Goal: Task Accomplishment & Management: Complete application form

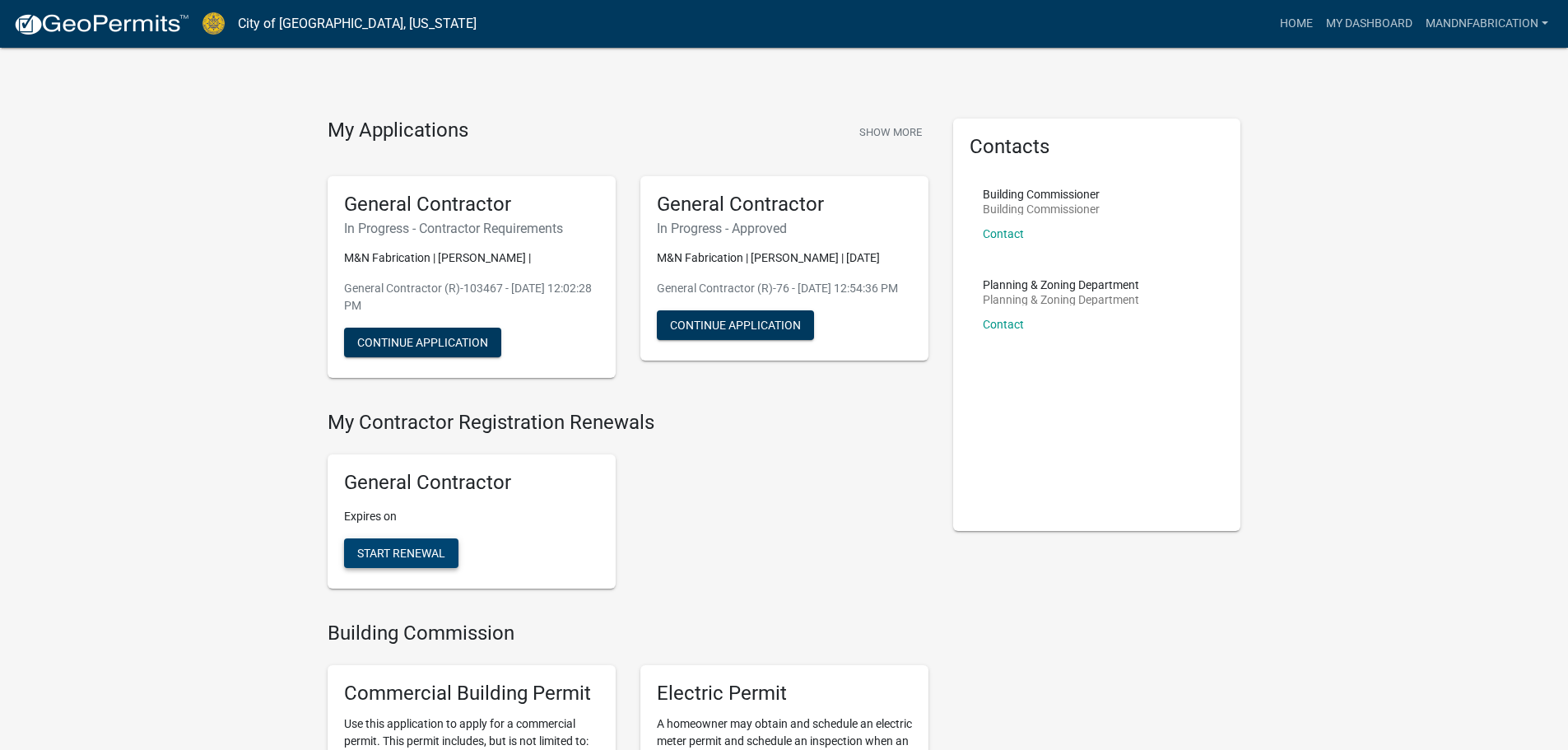
click at [400, 543] on button "Start Renewal" at bounding box center [401, 553] width 115 height 30
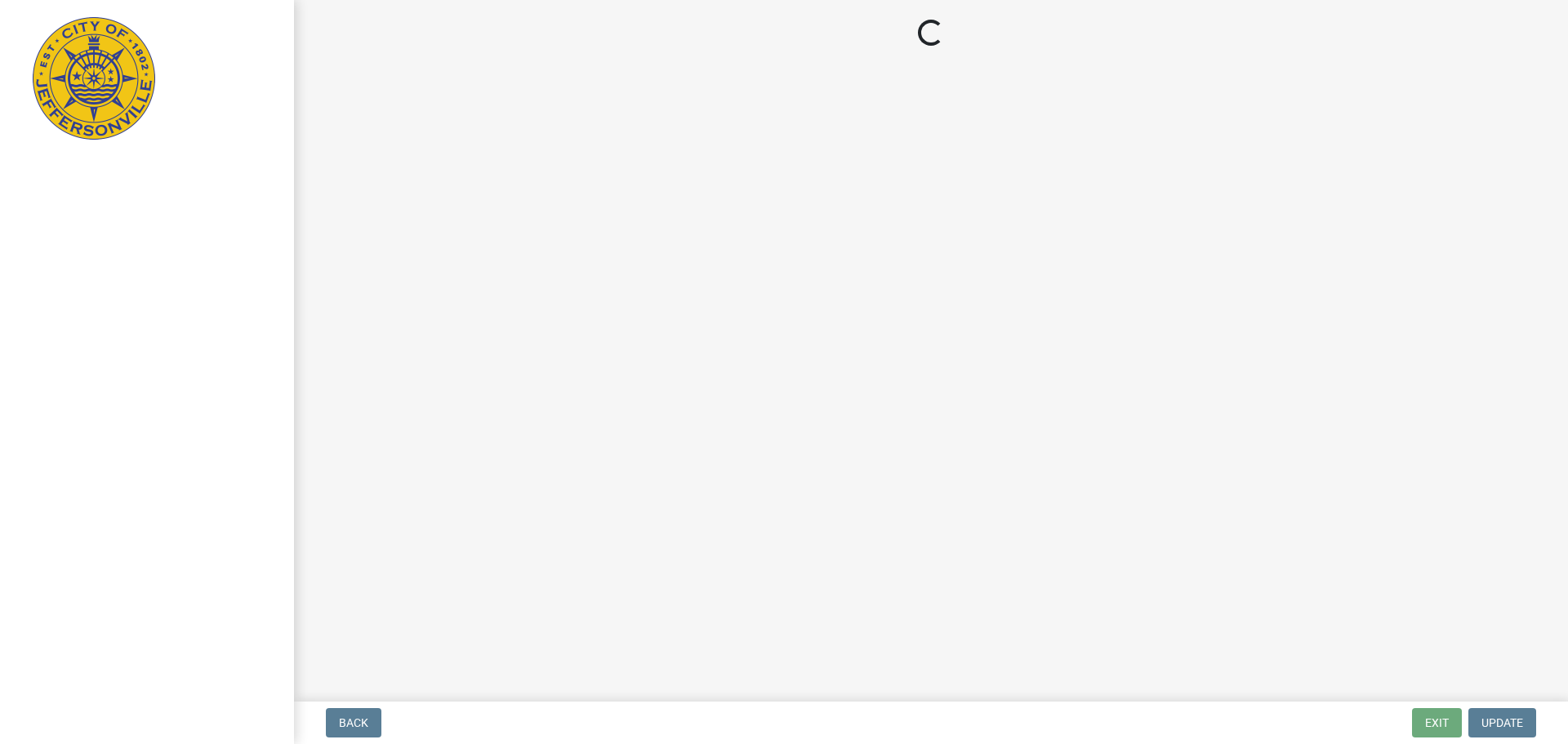
select select "KY"
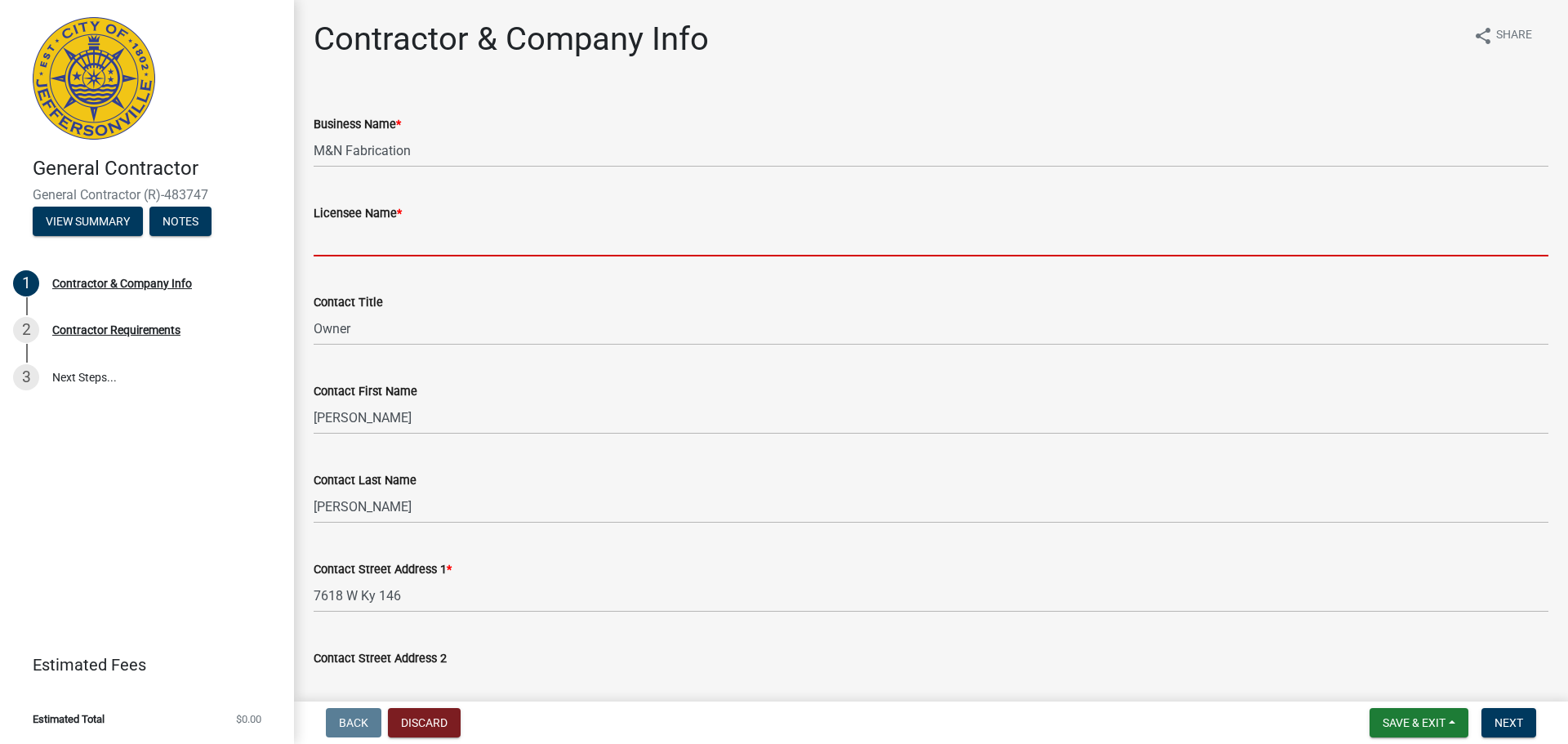
click at [367, 241] on input "Licensee Name *" at bounding box center [931, 239] width 1235 height 33
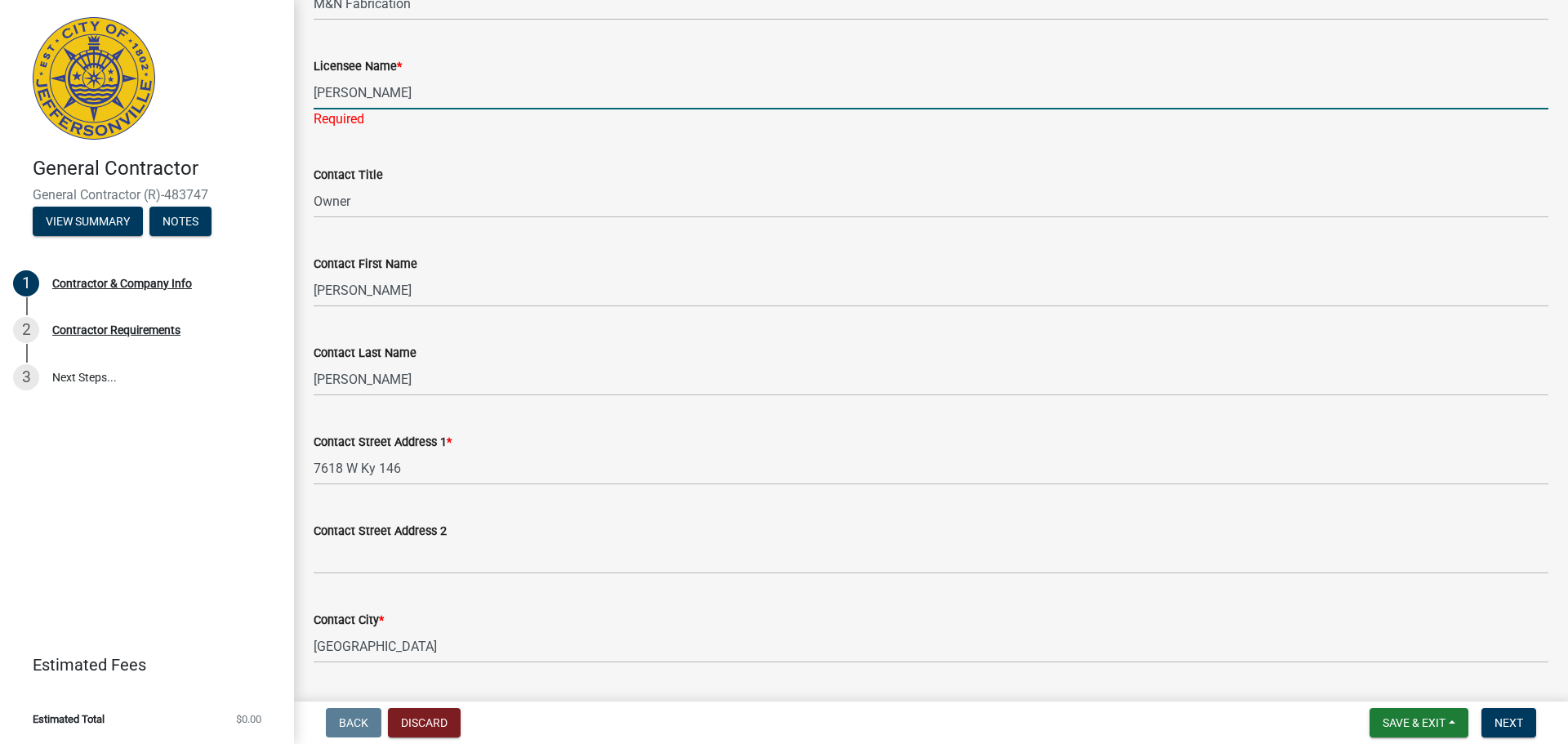
scroll to position [163, 0]
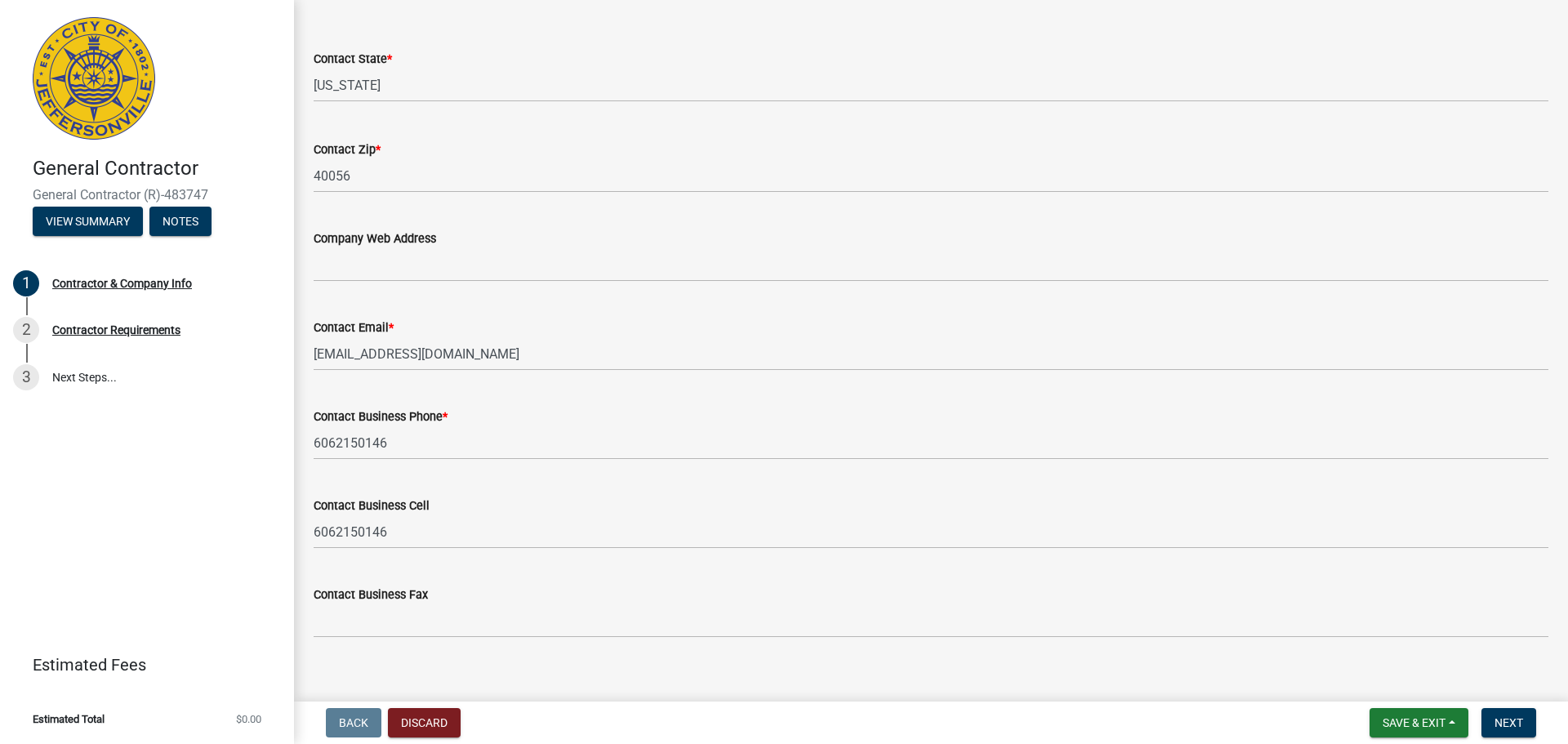
type input "[PERSON_NAME]"
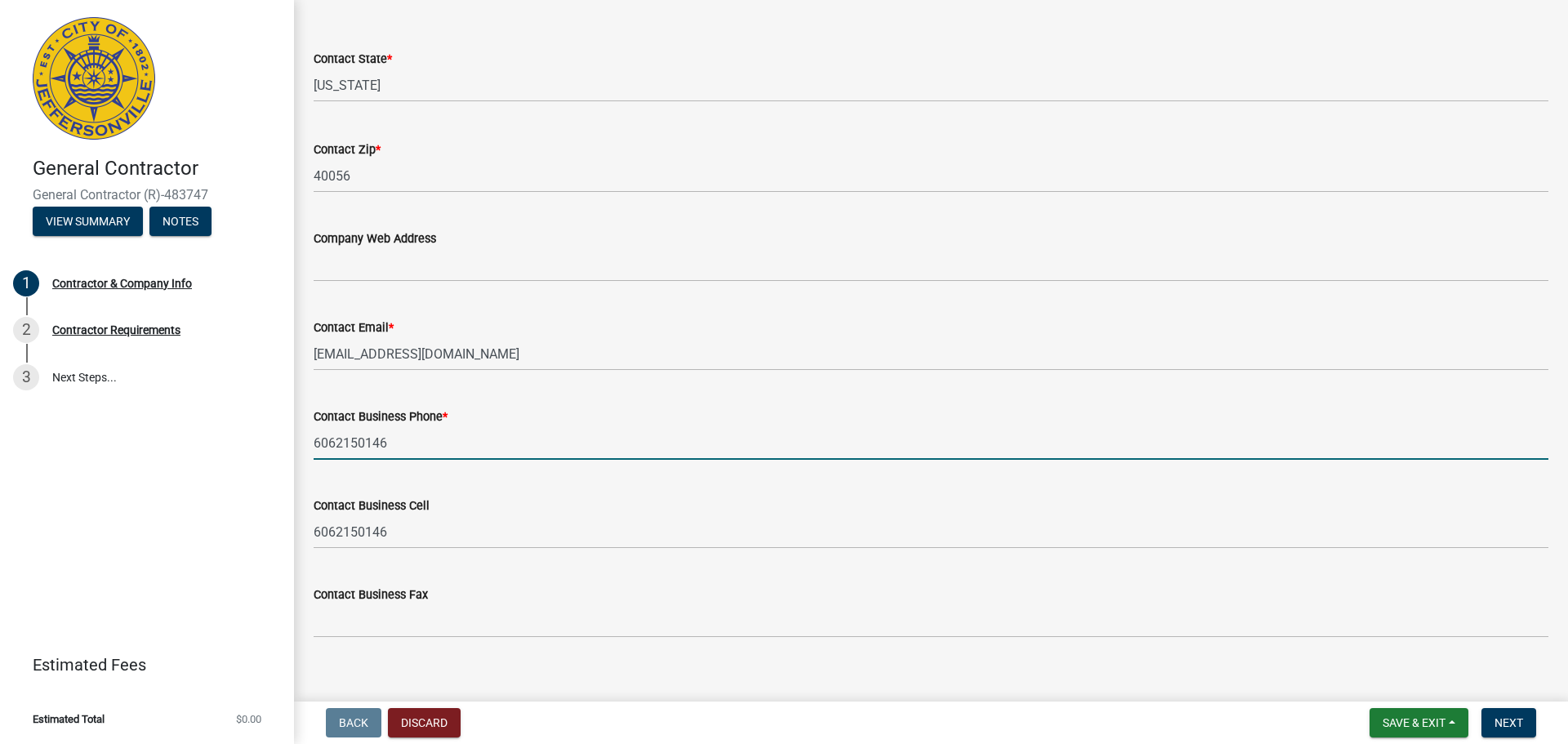
scroll to position [797, 0]
drag, startPoint x: 451, startPoint y: 441, endPoint x: 314, endPoint y: 449, distance: 137.2
click at [314, 449] on input "6062150146" at bounding box center [931, 442] width 1235 height 33
type input "5024181008"
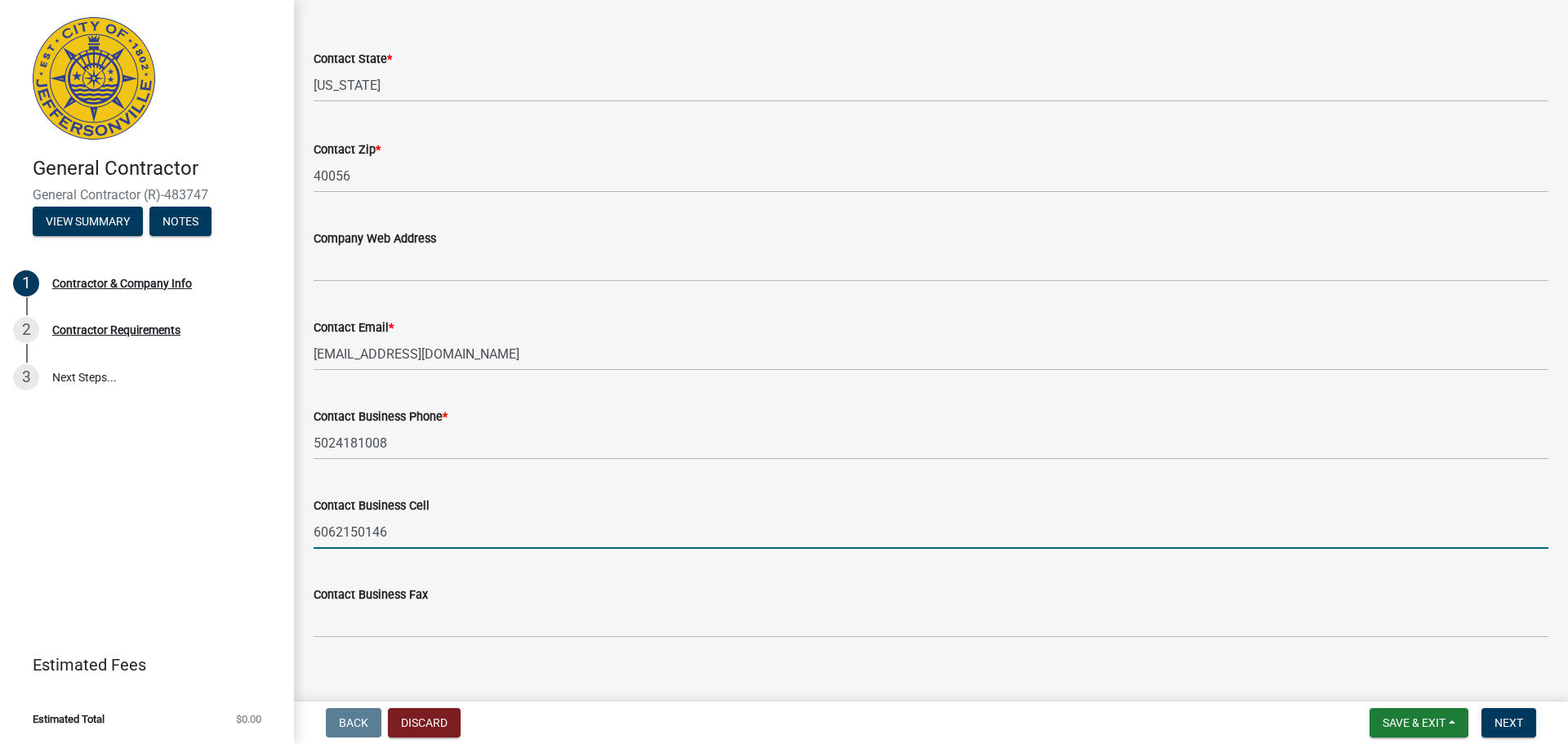
drag, startPoint x: 406, startPoint y: 531, endPoint x: 315, endPoint y: 537, distance: 91.2
click at [315, 537] on input "6062150146" at bounding box center [931, 531] width 1235 height 33
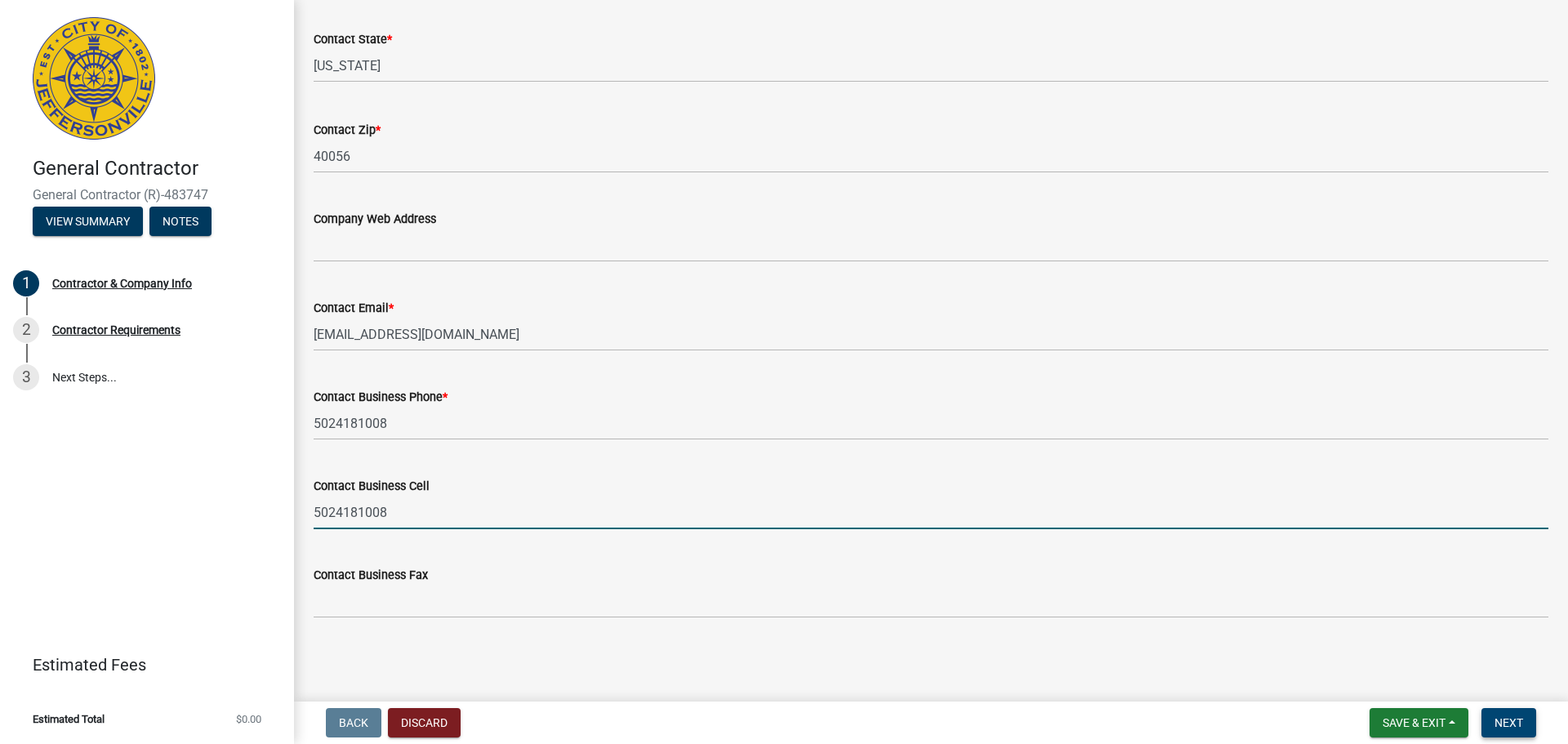
type input "5024181008"
click at [1502, 714] on button "Next" at bounding box center [1508, 723] width 54 height 30
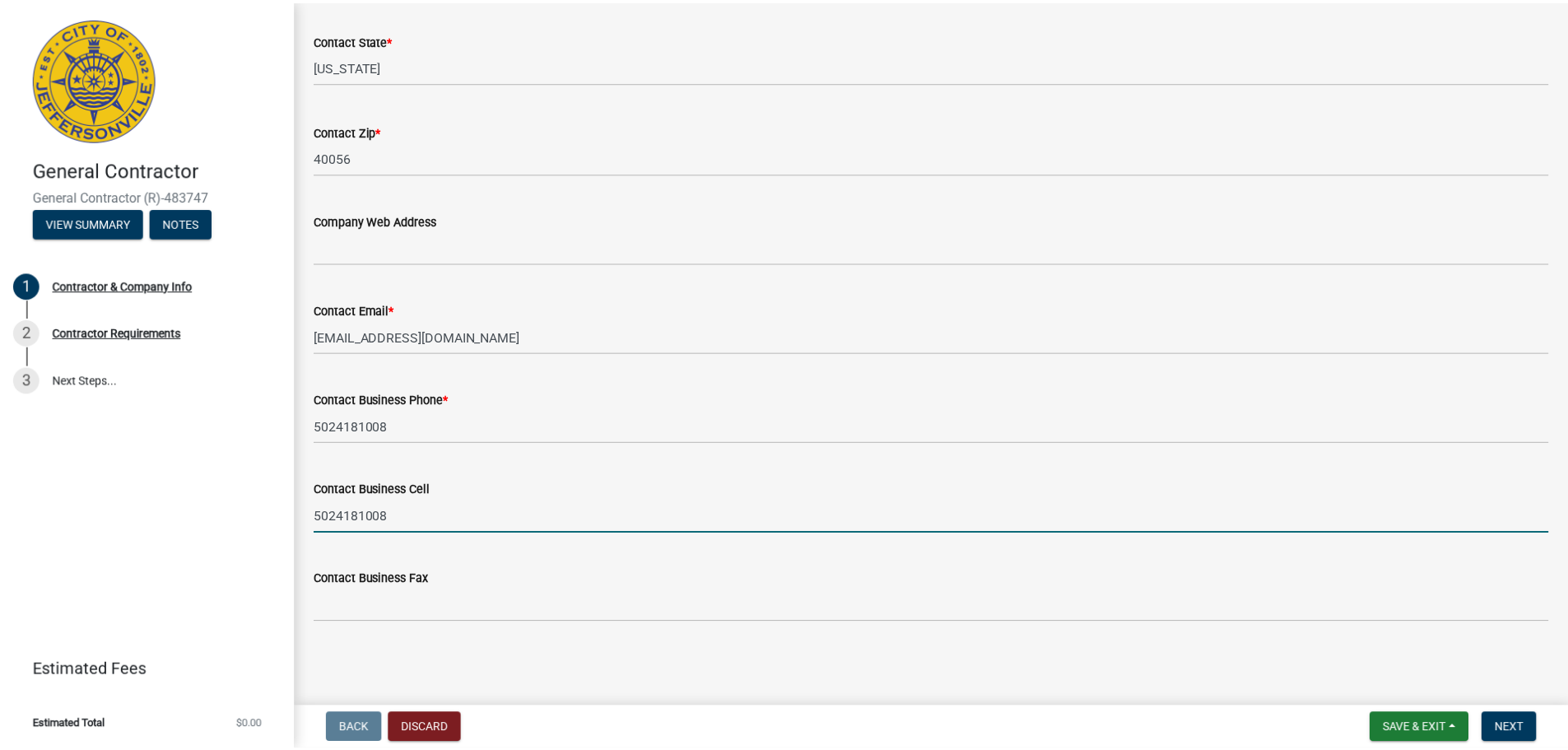
scroll to position [0, 0]
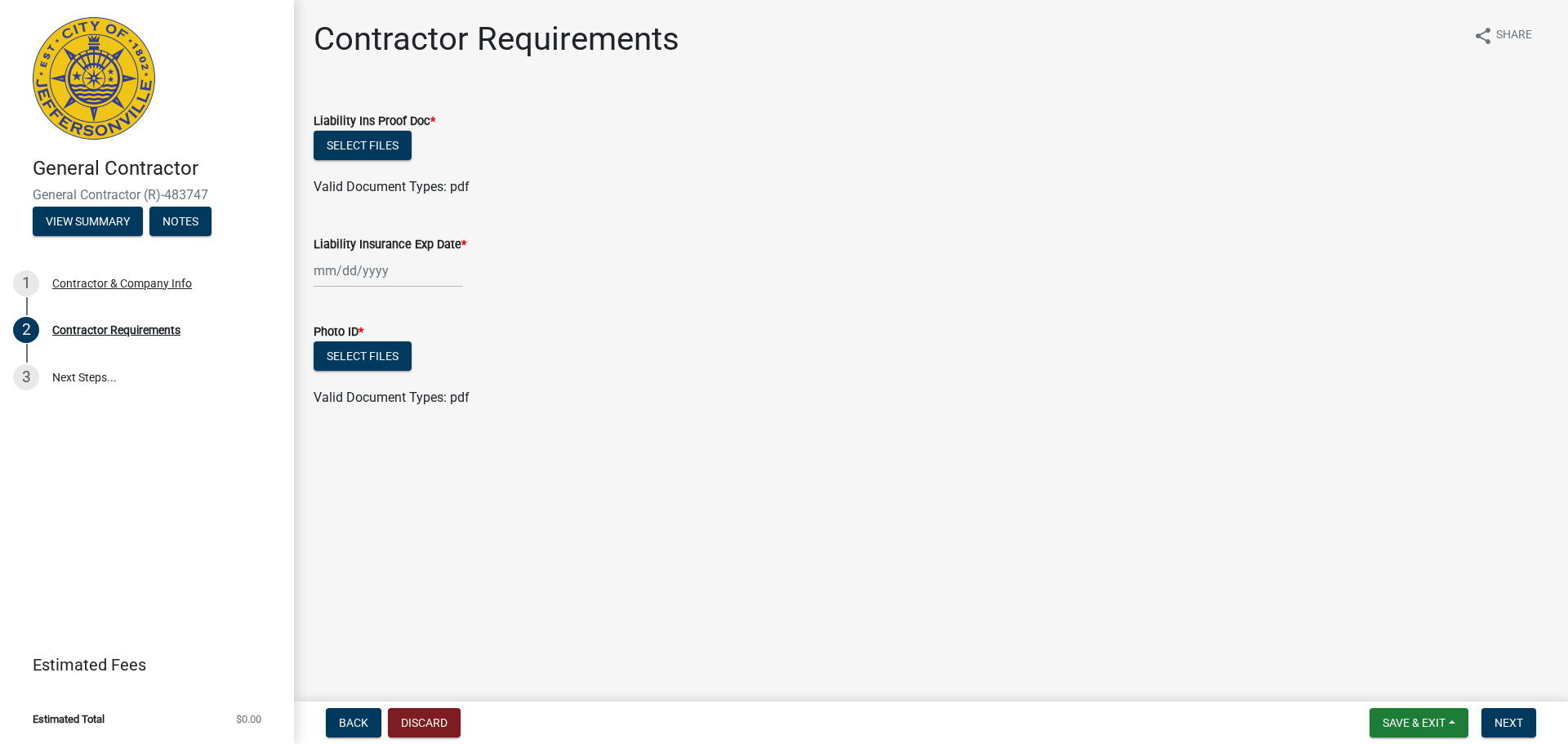
click at [433, 117] on span "*" at bounding box center [433, 121] width 5 height 14
click at [437, 405] on div "Valid Document Types: pdf" at bounding box center [930, 397] width 1259 height 20
click at [493, 405] on div "Valid Document Types: pdf" at bounding box center [930, 397] width 1259 height 20
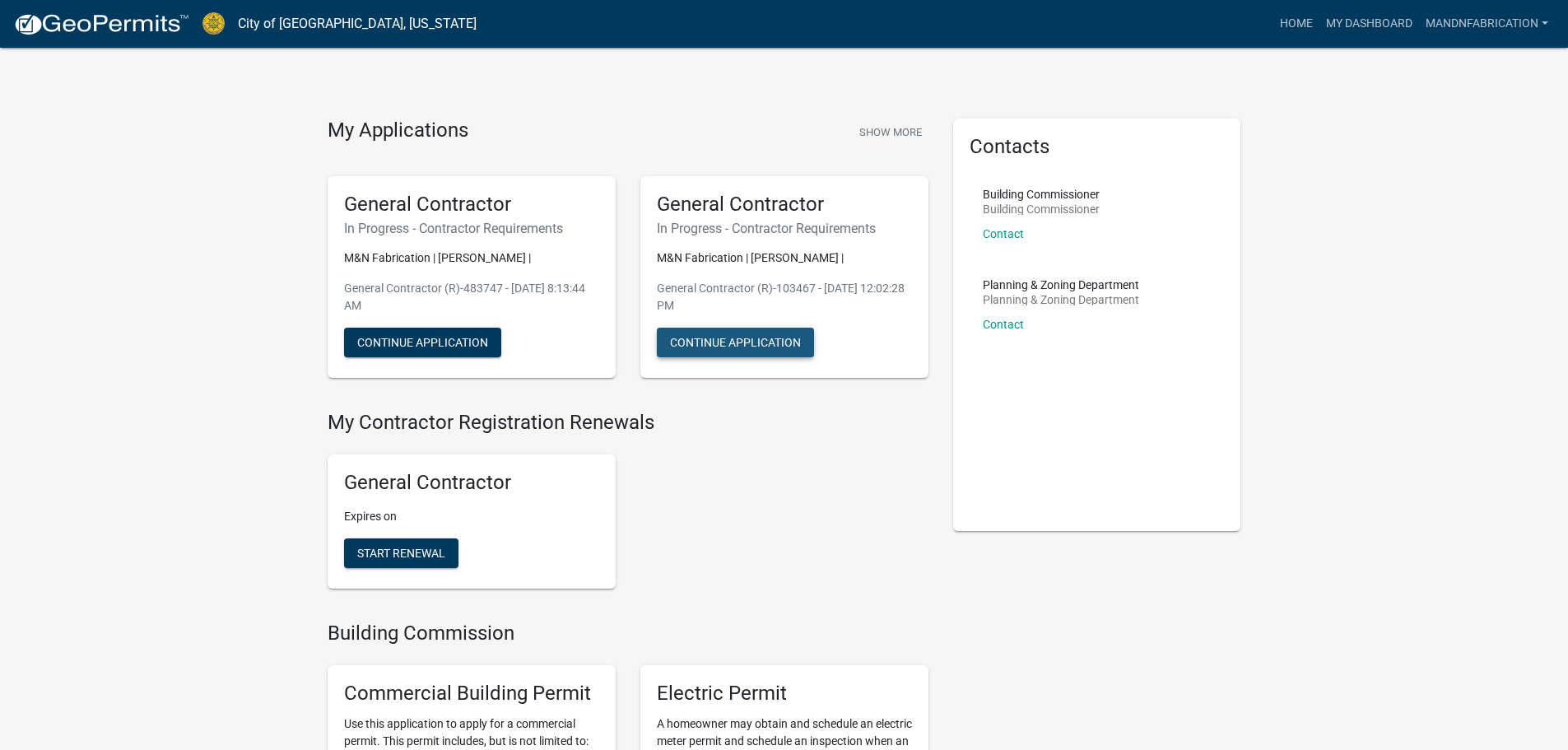
click at [740, 337] on button "Continue Application" at bounding box center [734, 342] width 157 height 30
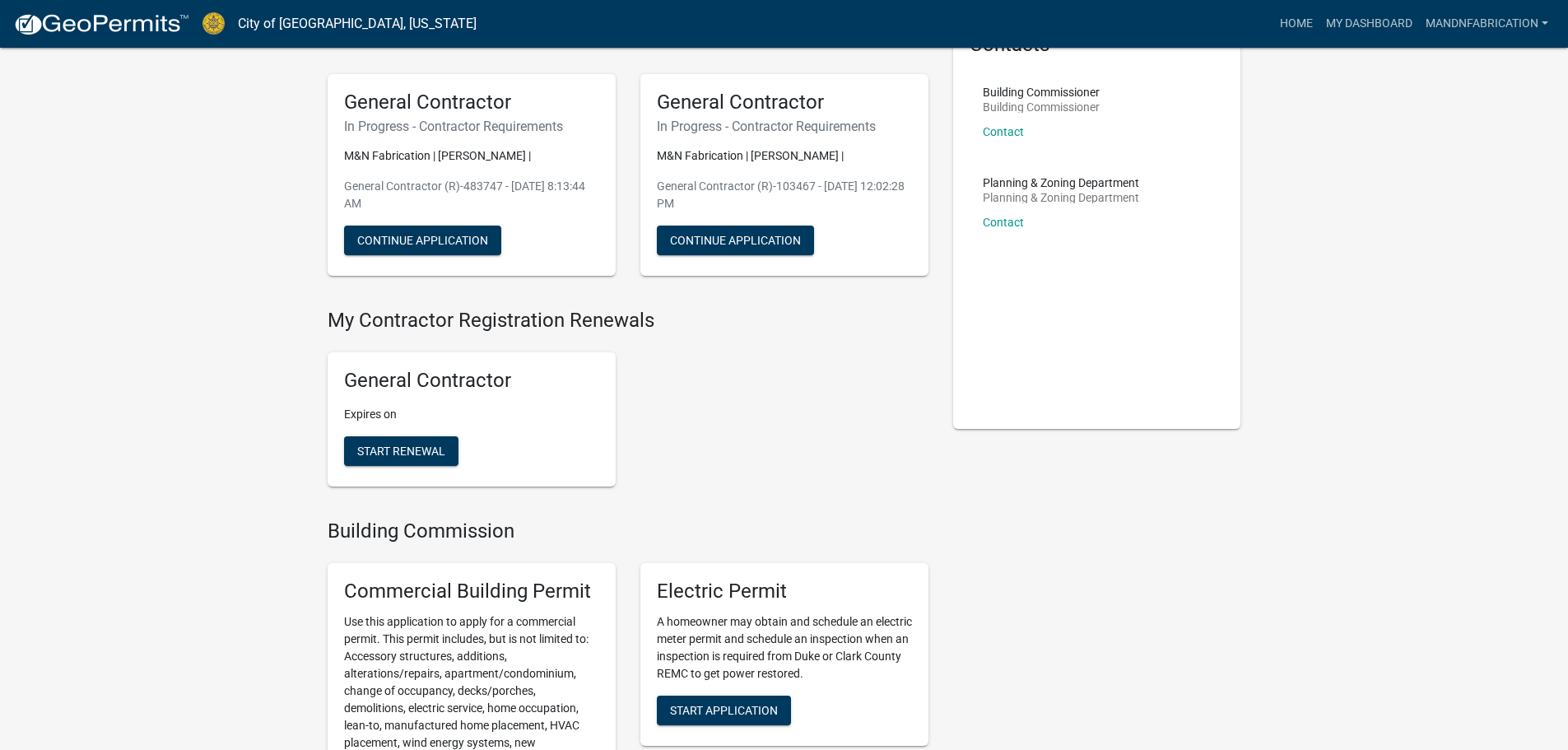
scroll to position [82, 0]
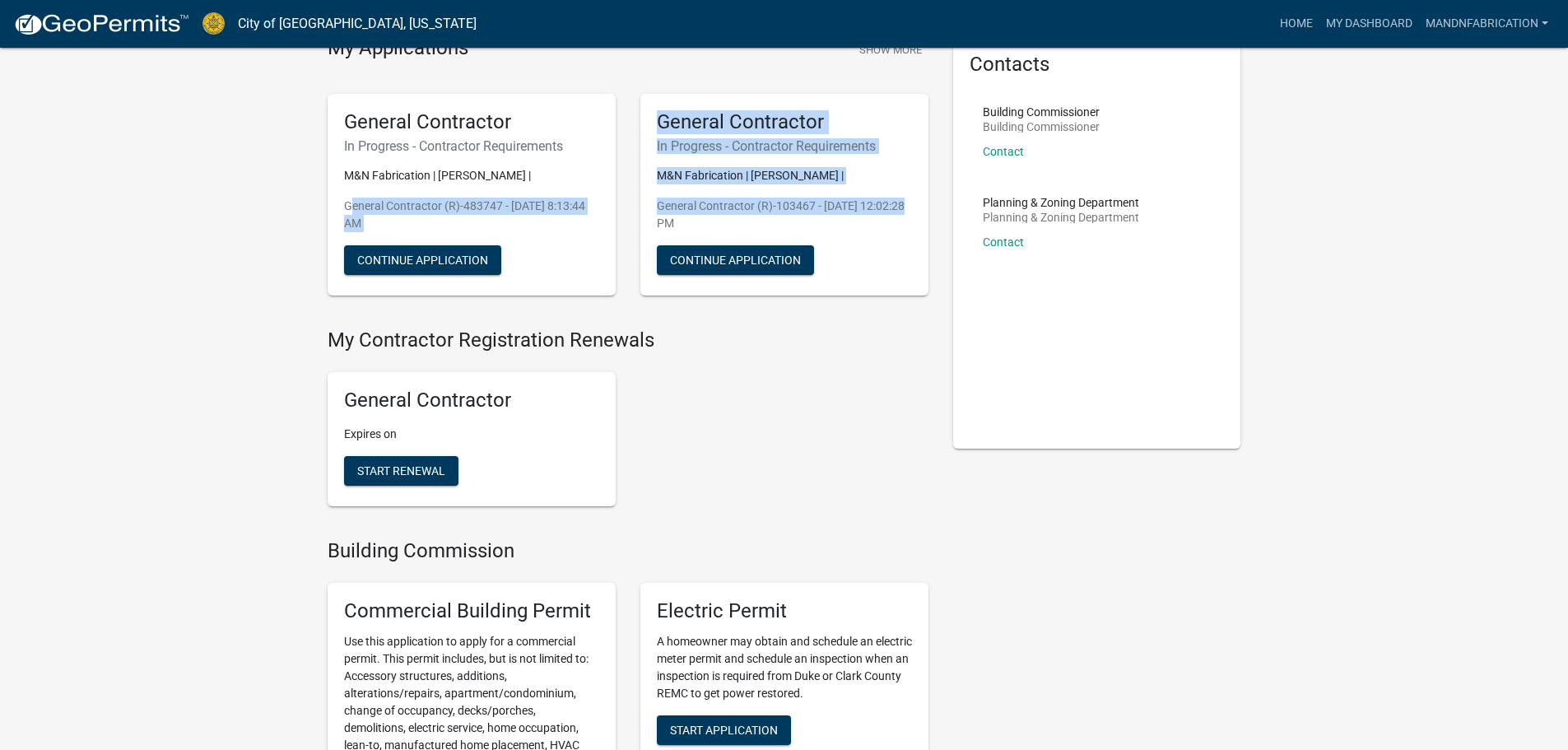
drag, startPoint x: 334, startPoint y: 209, endPoint x: 638, endPoint y: 231, distance: 304.8
click at [638, 231] on div "General Contractor In Progress - Contractor Requirements M&N Fabrication | [PER…" at bounding box center [628, 195] width 625 height 229
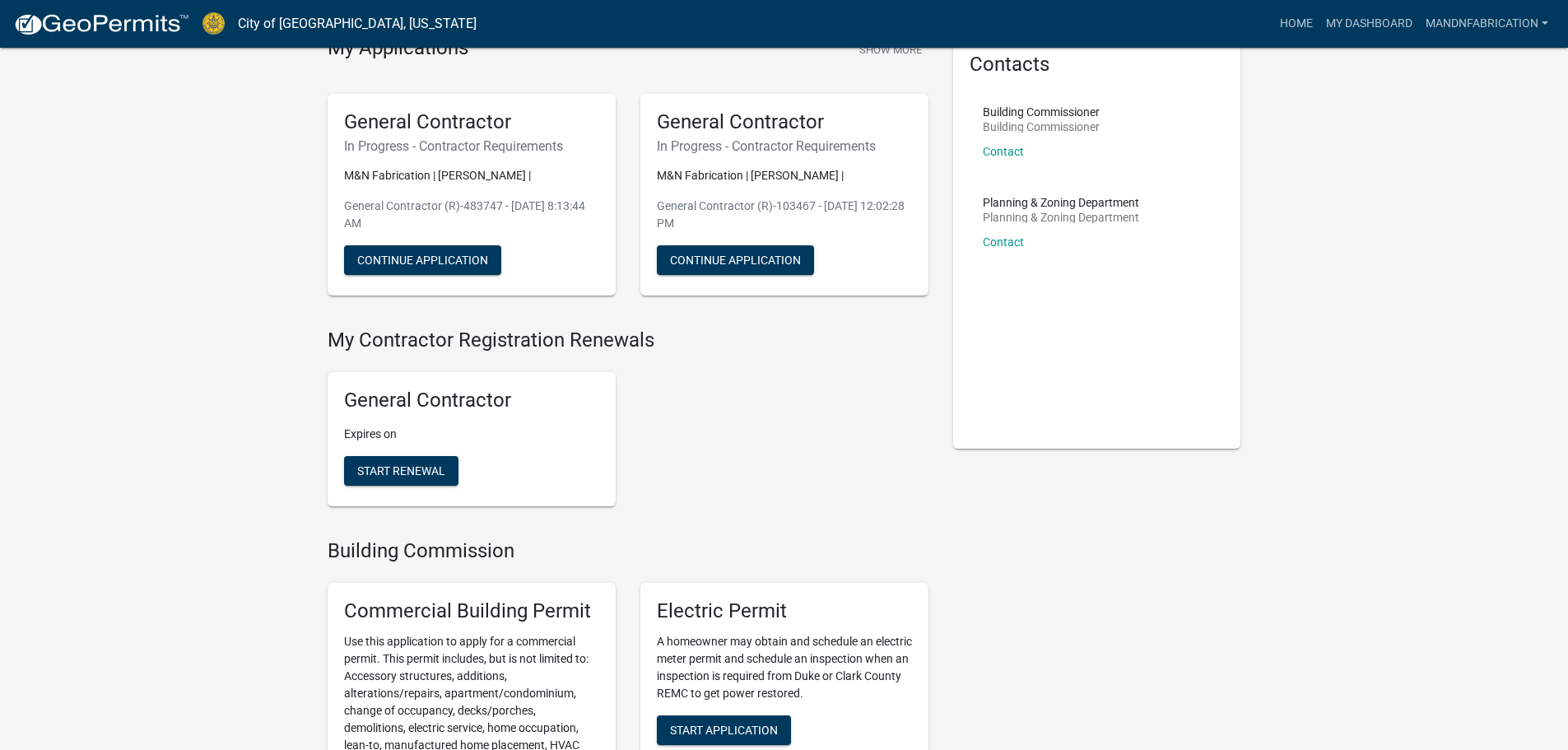
click at [633, 235] on div "General Contractor In Progress - Contractor Requirements M&N Fabrication | [PER…" at bounding box center [784, 195] width 313 height 229
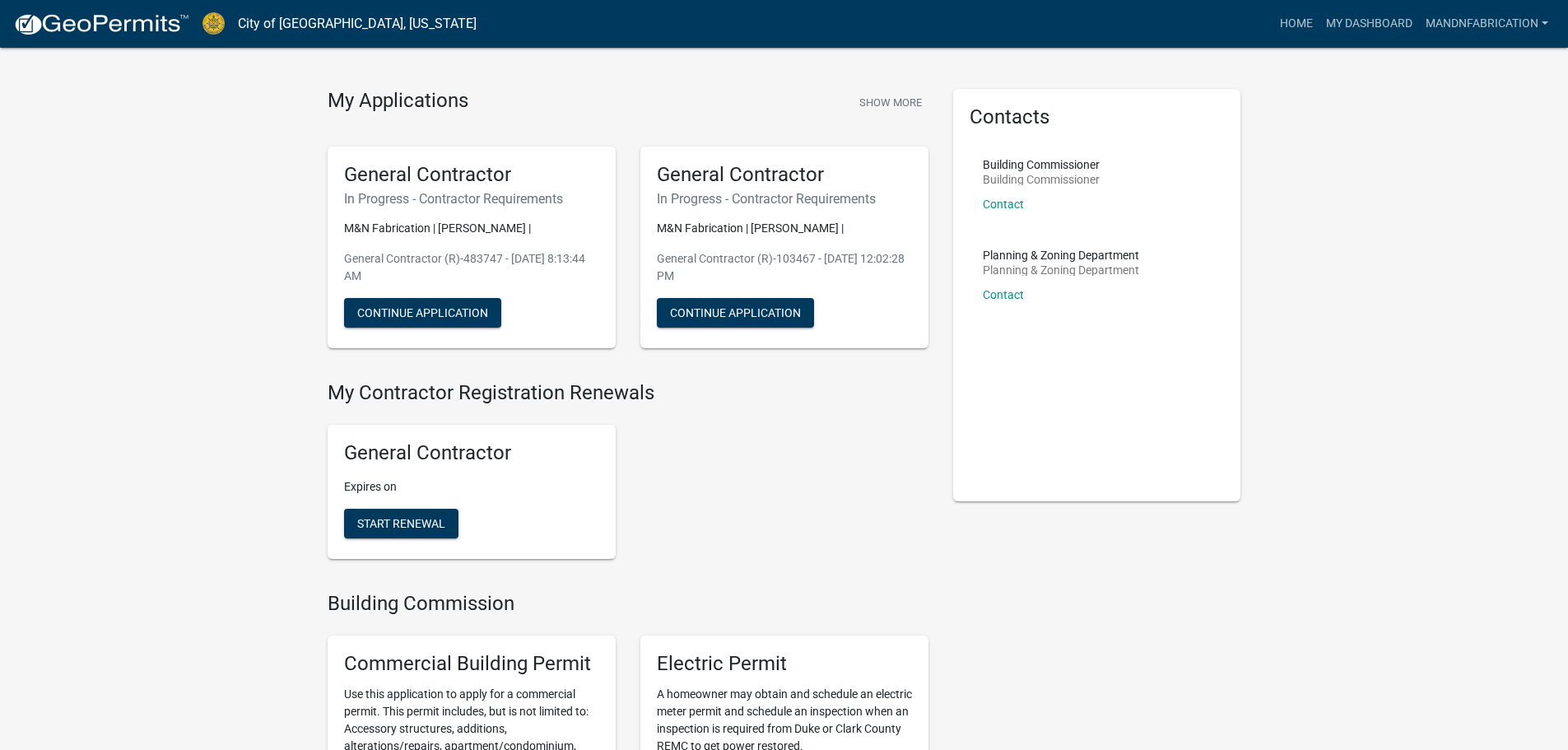
scroll to position [0, 0]
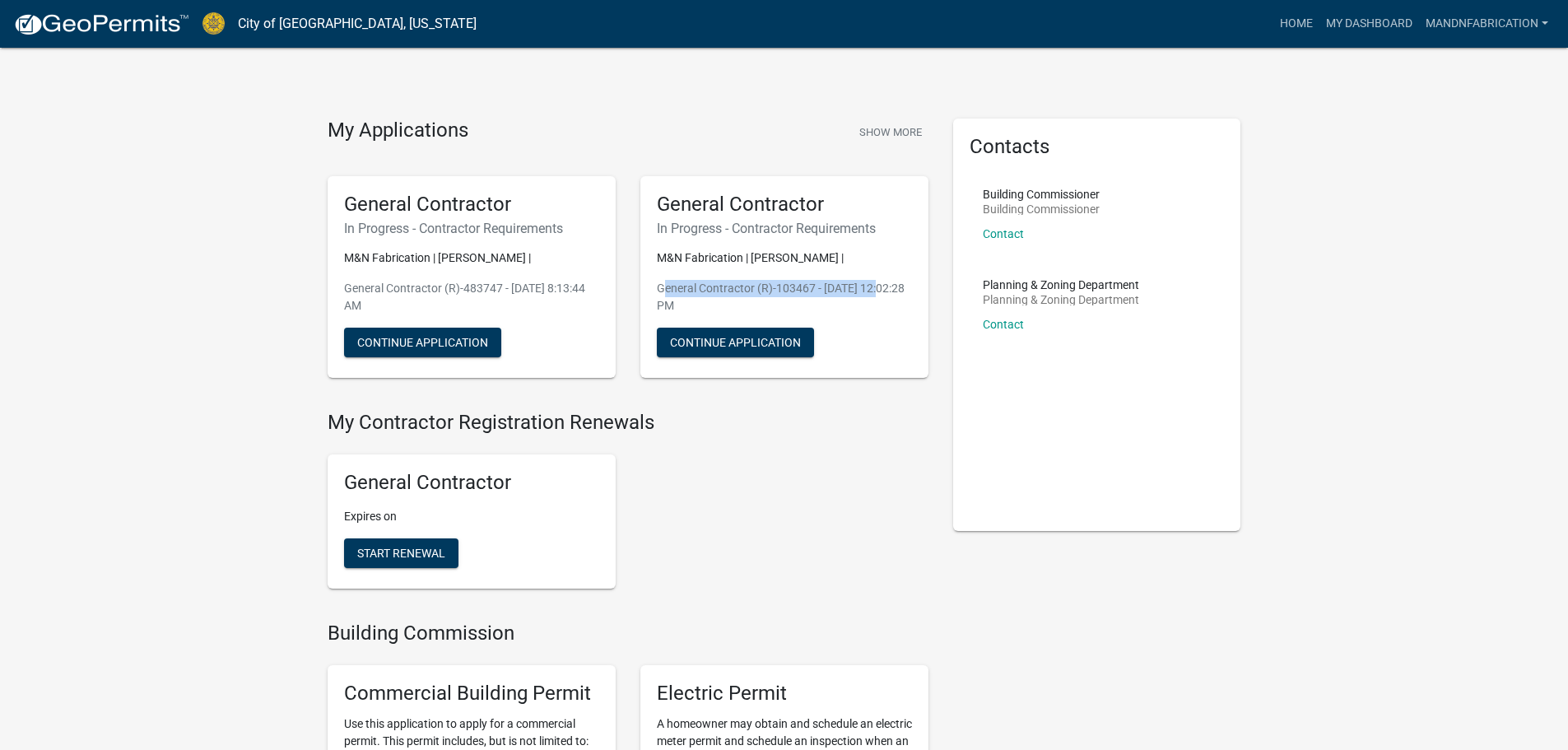
drag, startPoint x: 660, startPoint y: 287, endPoint x: 868, endPoint y: 291, distance: 208.0
click at [868, 291] on p "General Contractor (R)-103467 - [DATE] 12:02:28 PM" at bounding box center [784, 297] width 255 height 34
click at [905, 314] on p "General Contractor (R)-103467 - [DATE] 12:02:28 PM" at bounding box center [784, 297] width 255 height 34
drag, startPoint x: 347, startPoint y: 260, endPoint x: 481, endPoint y: 261, distance: 134.0
click at [481, 261] on p "M&N Fabrication | [PERSON_NAME] |" at bounding box center [471, 258] width 255 height 17
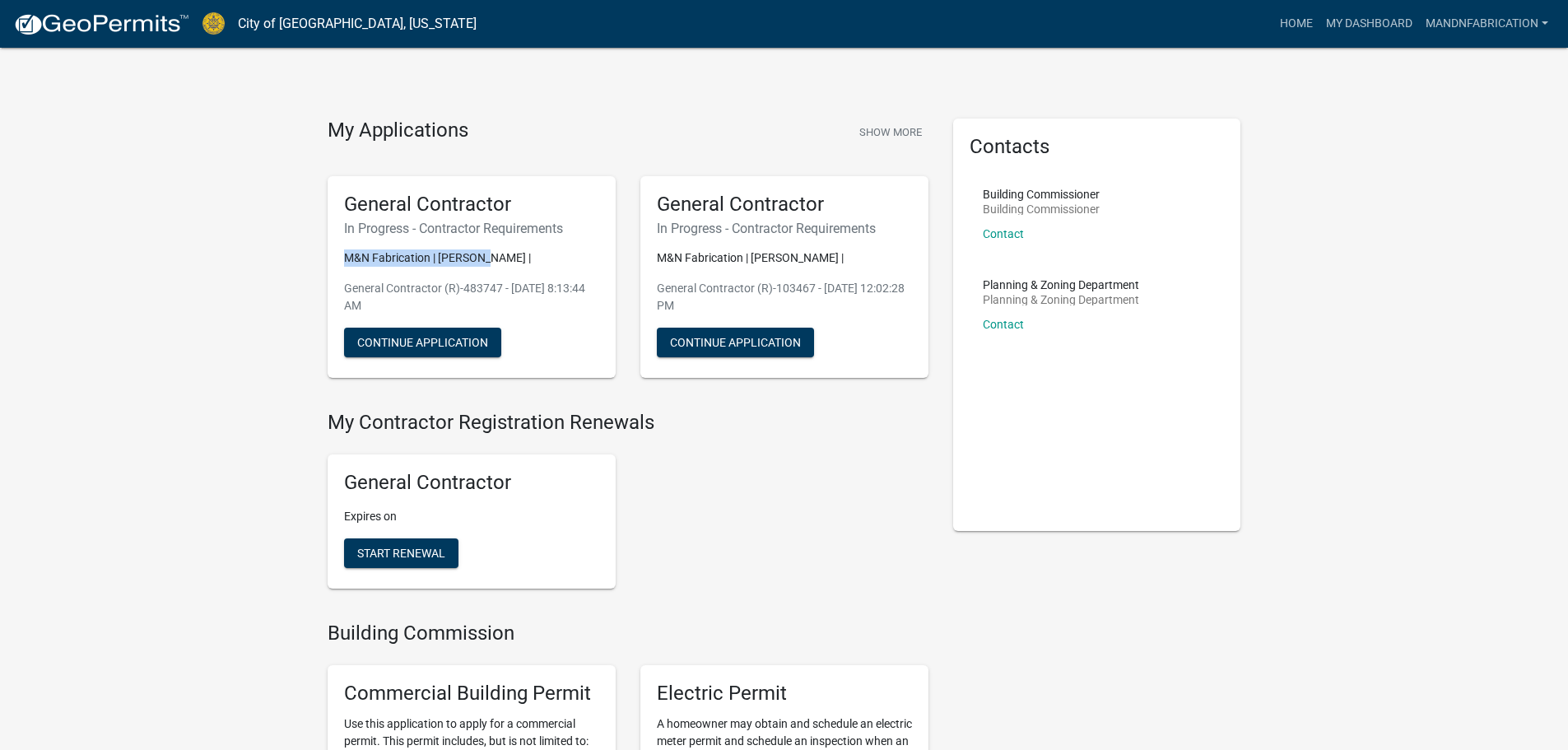
click at [568, 291] on p "General Contractor (R)-483747 - [DATE] 8:13:44 AM" at bounding box center [471, 297] width 255 height 34
drag, startPoint x: 443, startPoint y: 291, endPoint x: 497, endPoint y: 289, distance: 54.0
click at [497, 289] on p "General Contractor (R)-483747 - [DATE] 8:13:44 AM" at bounding box center [471, 297] width 255 height 34
copy p "(R)-483747"
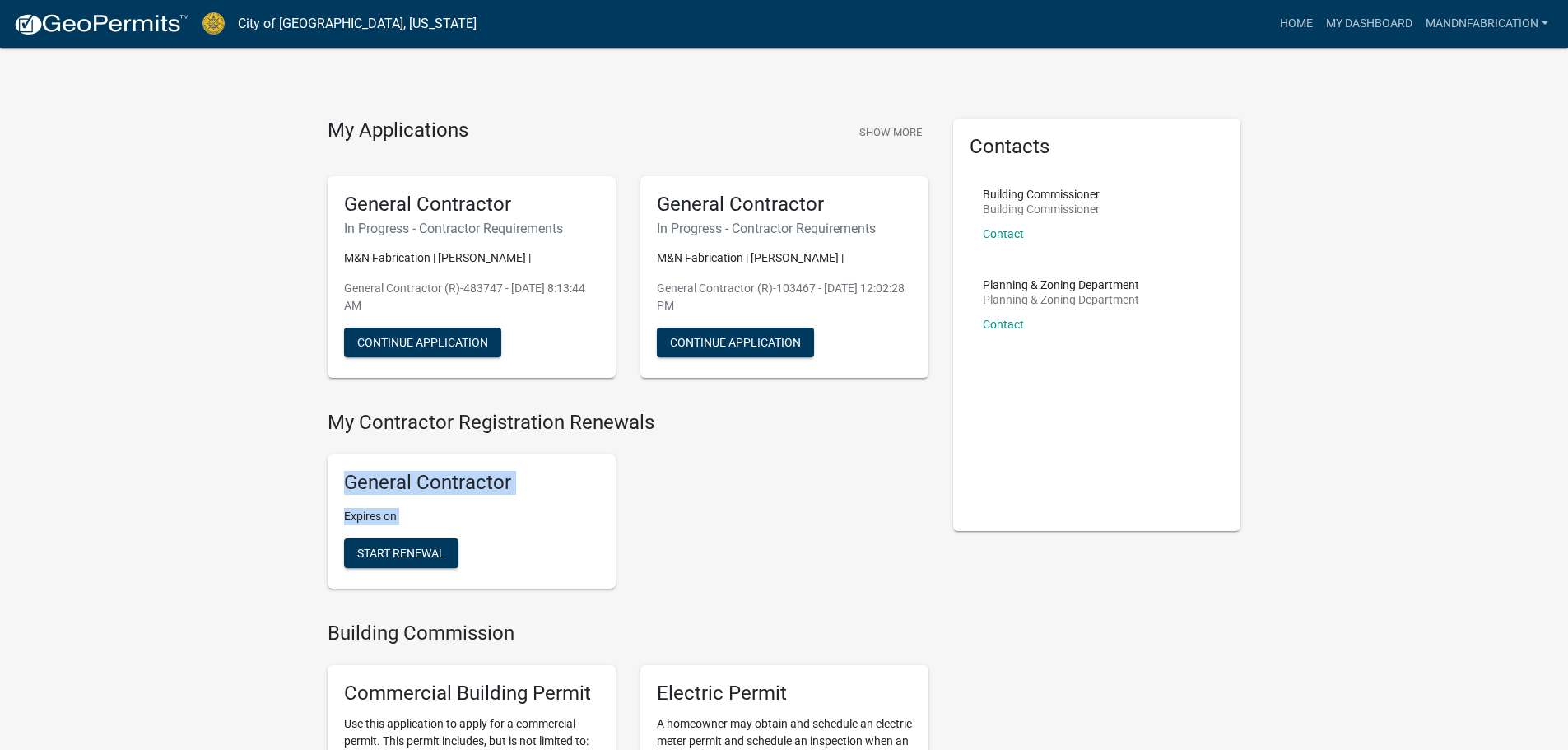
drag, startPoint x: 321, startPoint y: 447, endPoint x: 937, endPoint y: 573, distance: 628.8
click at [937, 573] on div "General Contractor Expires on Start Renewal" at bounding box center [628, 521] width 625 height 160
click at [908, 575] on div "General Contractor Expires on Start Renewal" at bounding box center [628, 521] width 625 height 160
